Goal: Task Accomplishment & Management: Complete application form

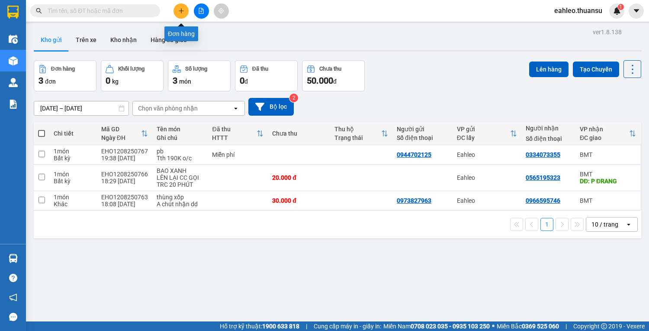
click at [181, 12] on icon "plus" at bounding box center [181, 10] width 0 height 5
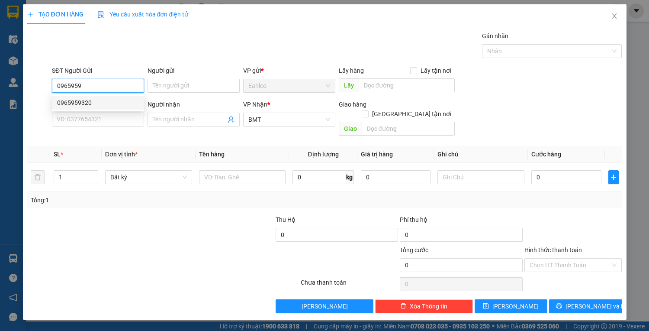
click at [81, 101] on div "0965959320" at bounding box center [98, 103] width 82 height 10
type input "0965959320"
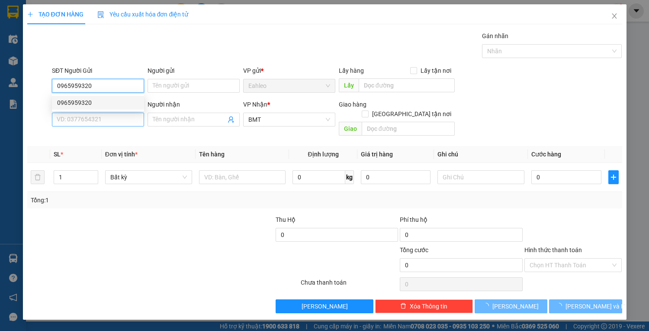
type input "20.000"
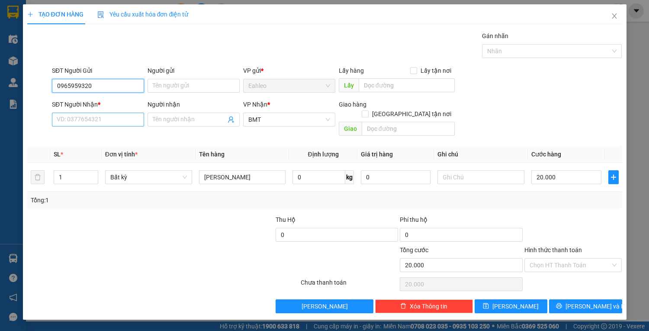
type input "0965959320"
click at [83, 119] on input "SĐT Người Nhận *" at bounding box center [98, 120] width 92 height 14
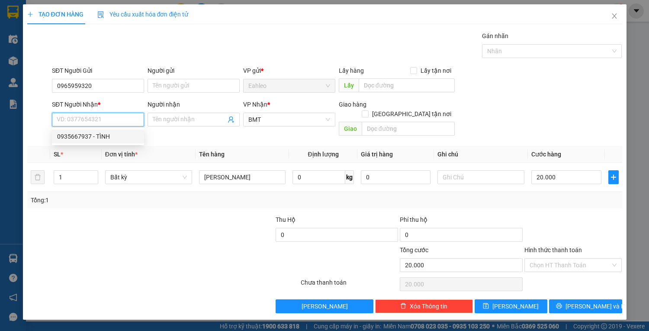
click at [76, 138] on div "0935667937 - TÌNH" at bounding box center [98, 137] width 82 height 10
type input "0935667937"
type input "TÌNH"
type input "km 67"
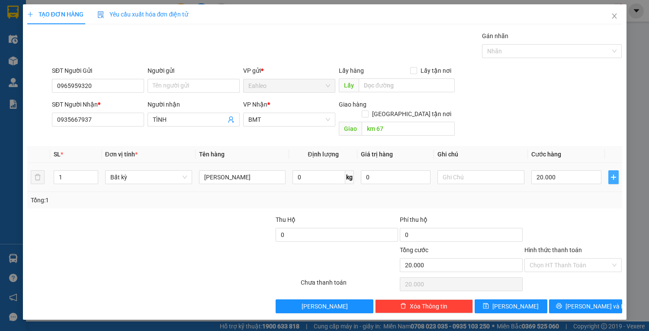
click at [613, 174] on icon "plus" at bounding box center [613, 177] width 7 height 7
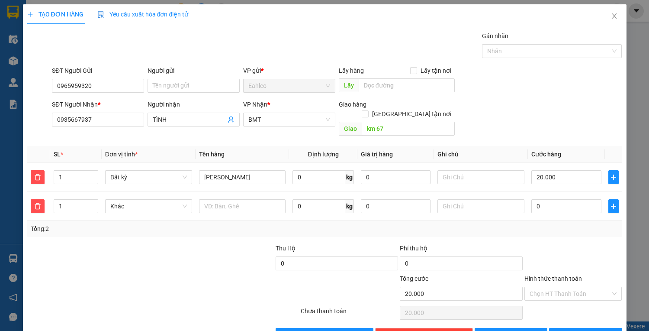
click at [609, 135] on div "Transit Pickup Surcharge Ids Transit Deliver Surcharge Ids Transit Deliver Surc…" at bounding box center [324, 186] width 595 height 310
click at [544, 275] on label "Hình thức thanh toán" at bounding box center [553, 278] width 58 height 7
click at [544, 287] on input "Hình thức thanh toán" at bounding box center [570, 293] width 81 height 13
click at [545, 302] on div "Tại văn phòng" at bounding box center [568, 301] width 87 height 10
type input "0"
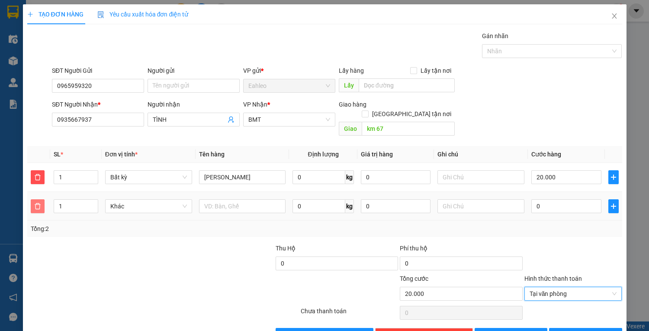
click at [39, 203] on icon "delete" at bounding box center [37, 206] width 7 height 7
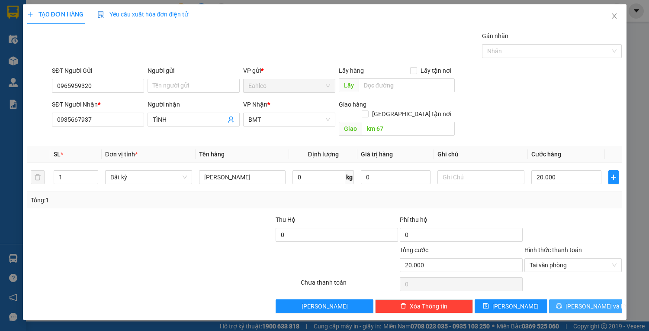
click at [580, 301] on span "Lưu và In" at bounding box center [596, 306] width 61 height 10
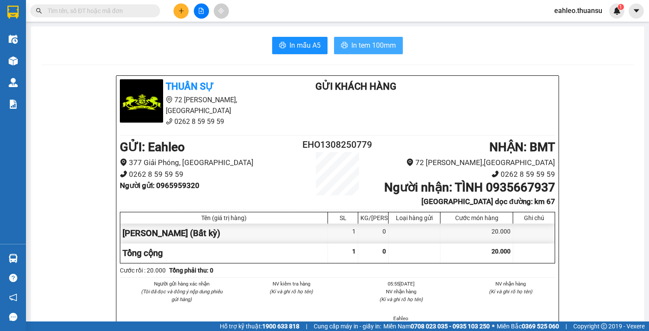
click at [391, 45] on span "In tem 100mm" at bounding box center [373, 45] width 45 height 11
